Goal: Information Seeking & Learning: Learn about a topic

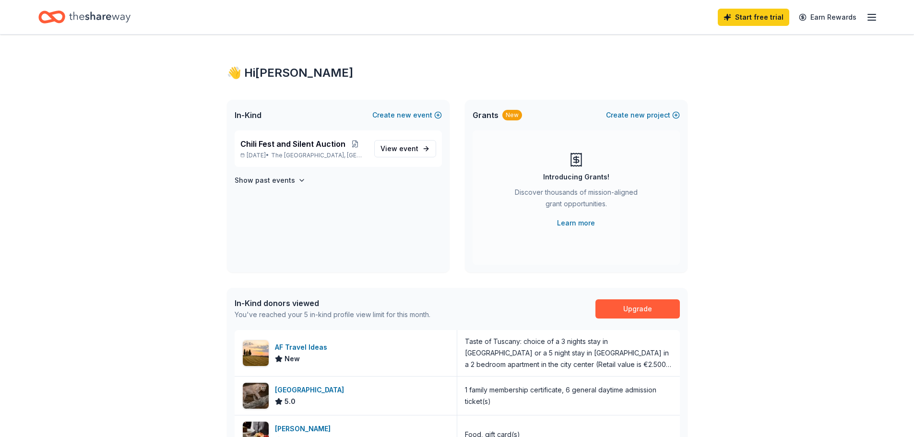
click at [108, 18] on icon "Home" at bounding box center [99, 17] width 61 height 20
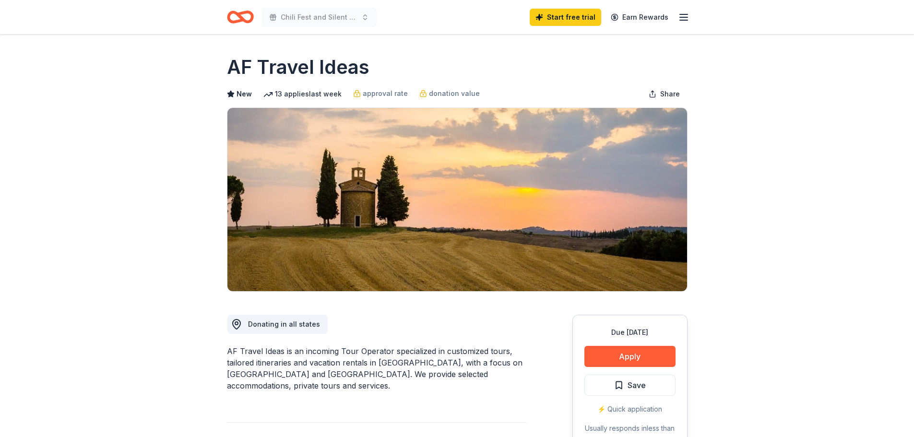
click at [245, 96] on span "New" at bounding box center [244, 94] width 15 height 12
click at [243, 95] on span "New" at bounding box center [244, 94] width 15 height 12
